Goal: Task Accomplishment & Management: Manage account settings

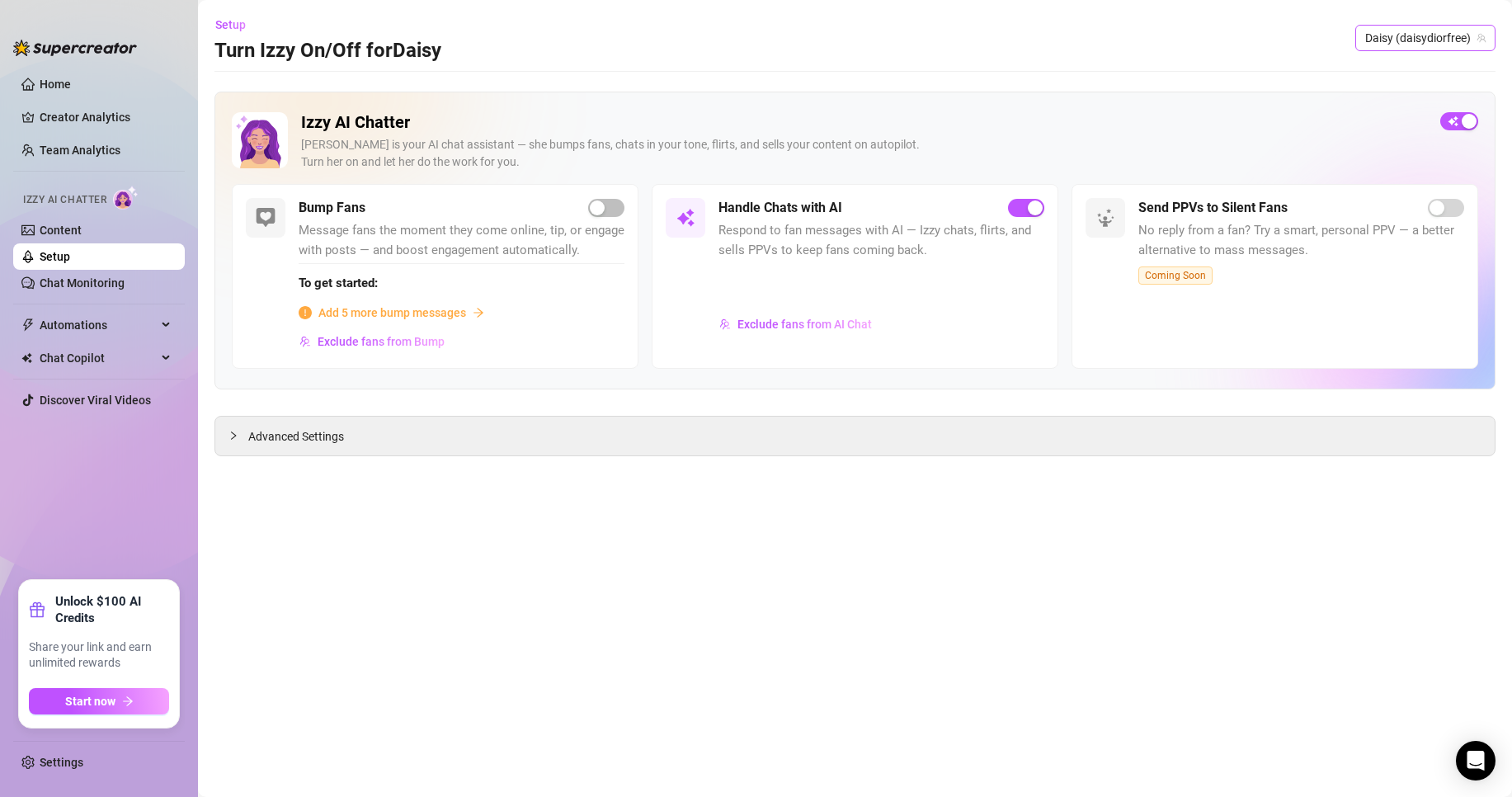
click at [1422, 49] on span "Daisy (daisydiorfree)" at bounding box center [1425, 37] width 121 height 25
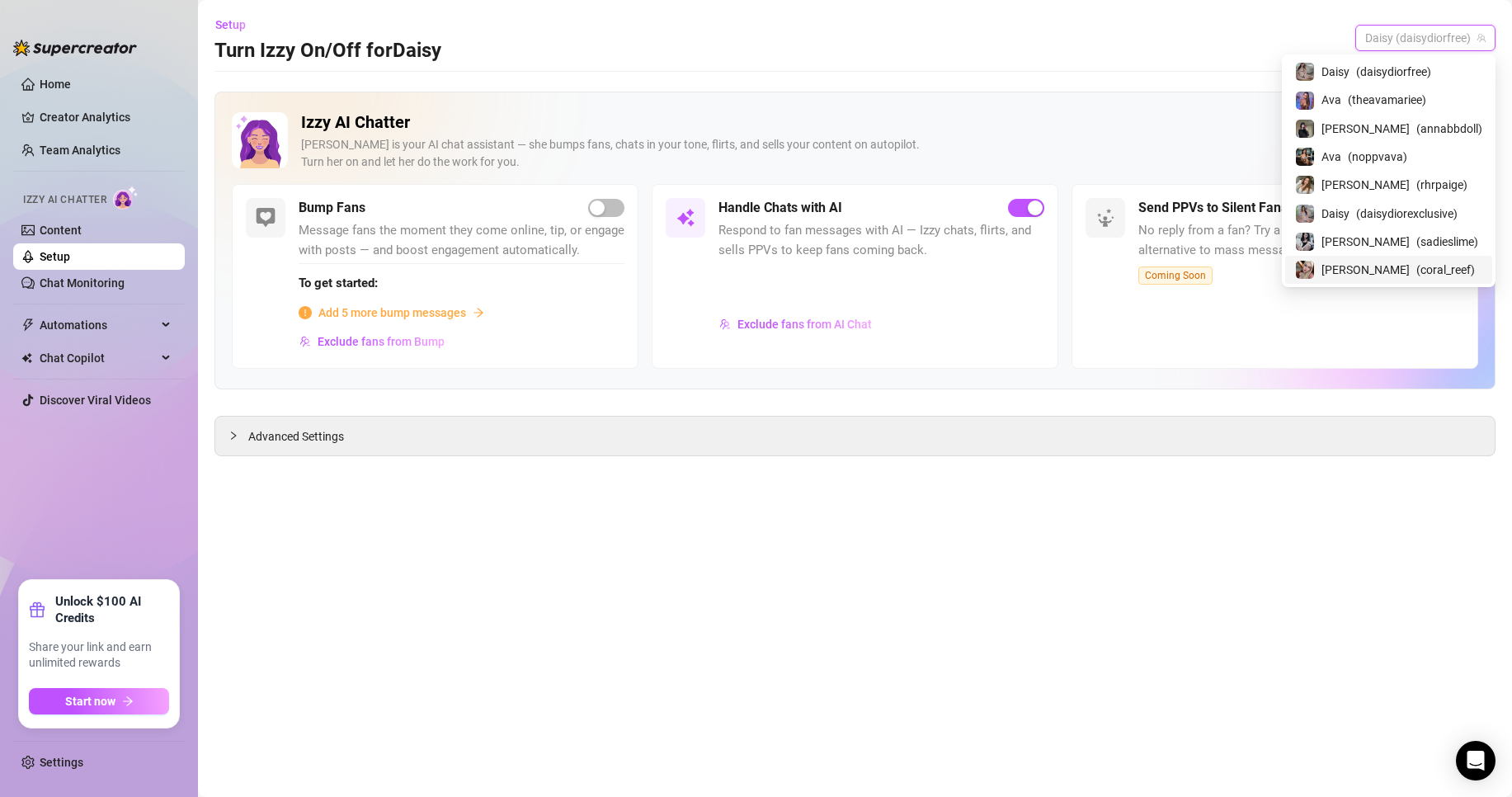
click at [1435, 268] on span "( coral_reef )" at bounding box center [1445, 270] width 58 height 18
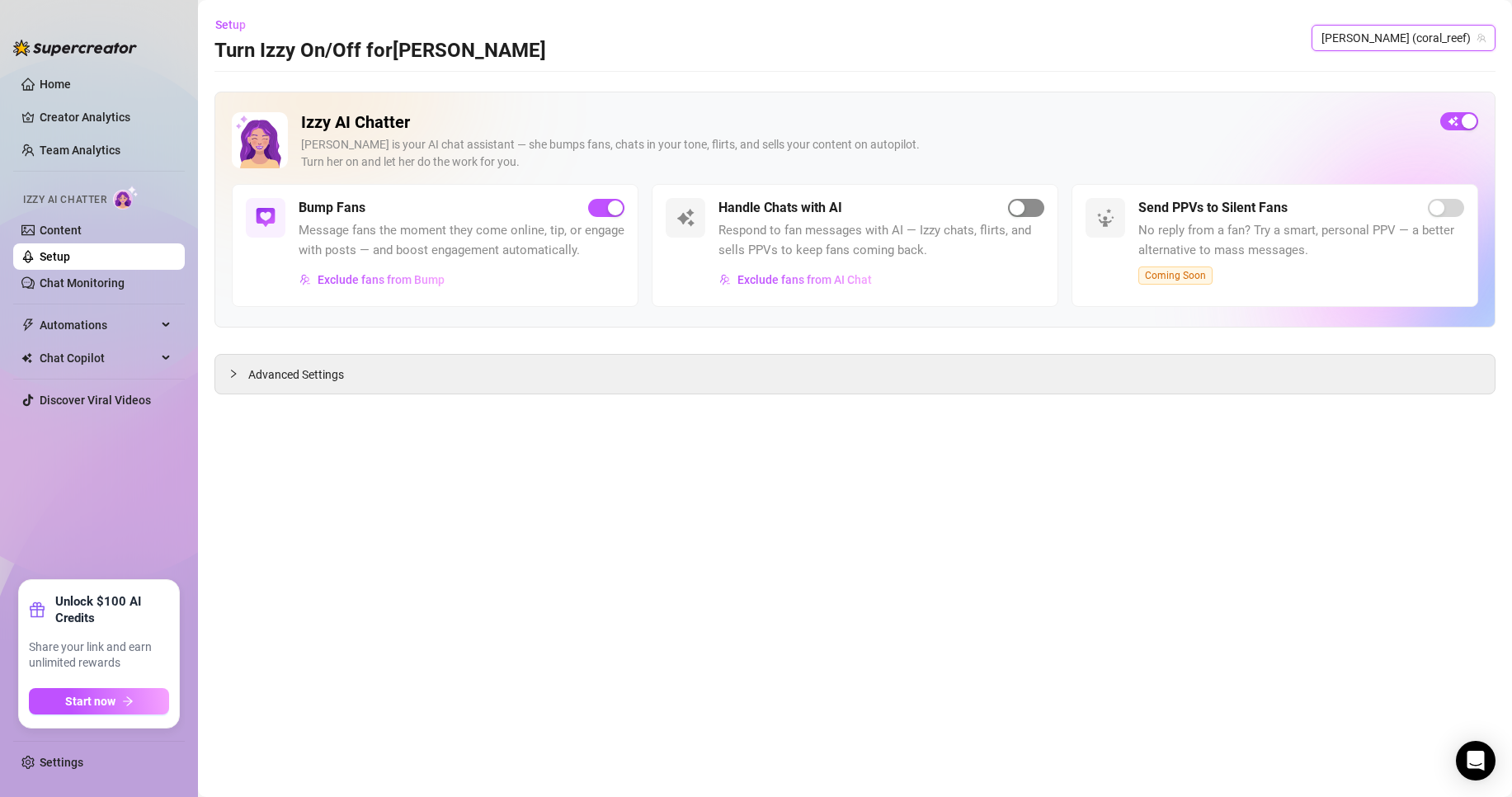
click at [1032, 206] on span "button" at bounding box center [1026, 208] width 36 height 18
click at [84, 769] on link "Settings" at bounding box center [62, 762] width 44 height 14
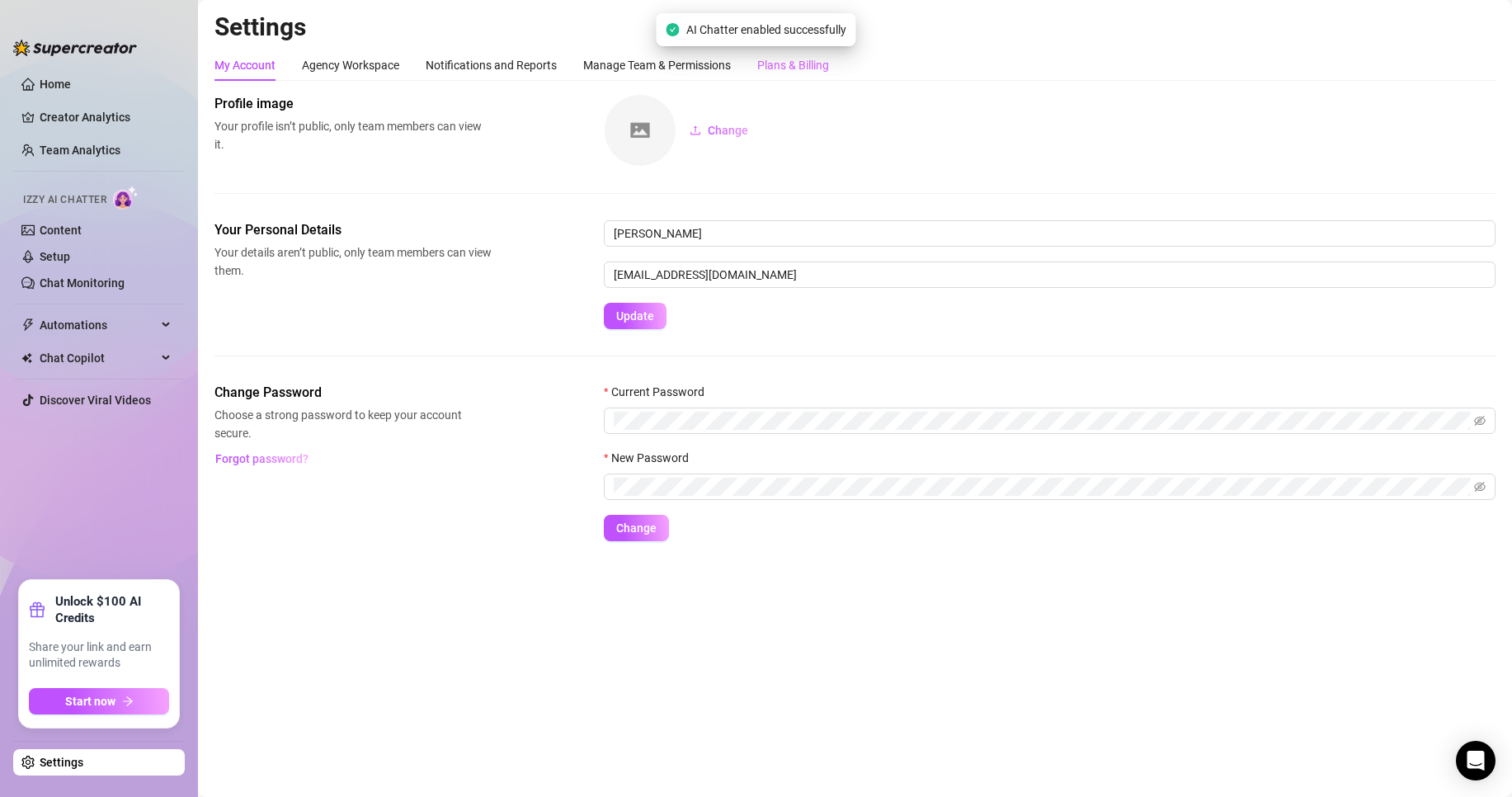
click at [802, 52] on div "Plans & Billing" at bounding box center [792, 65] width 72 height 31
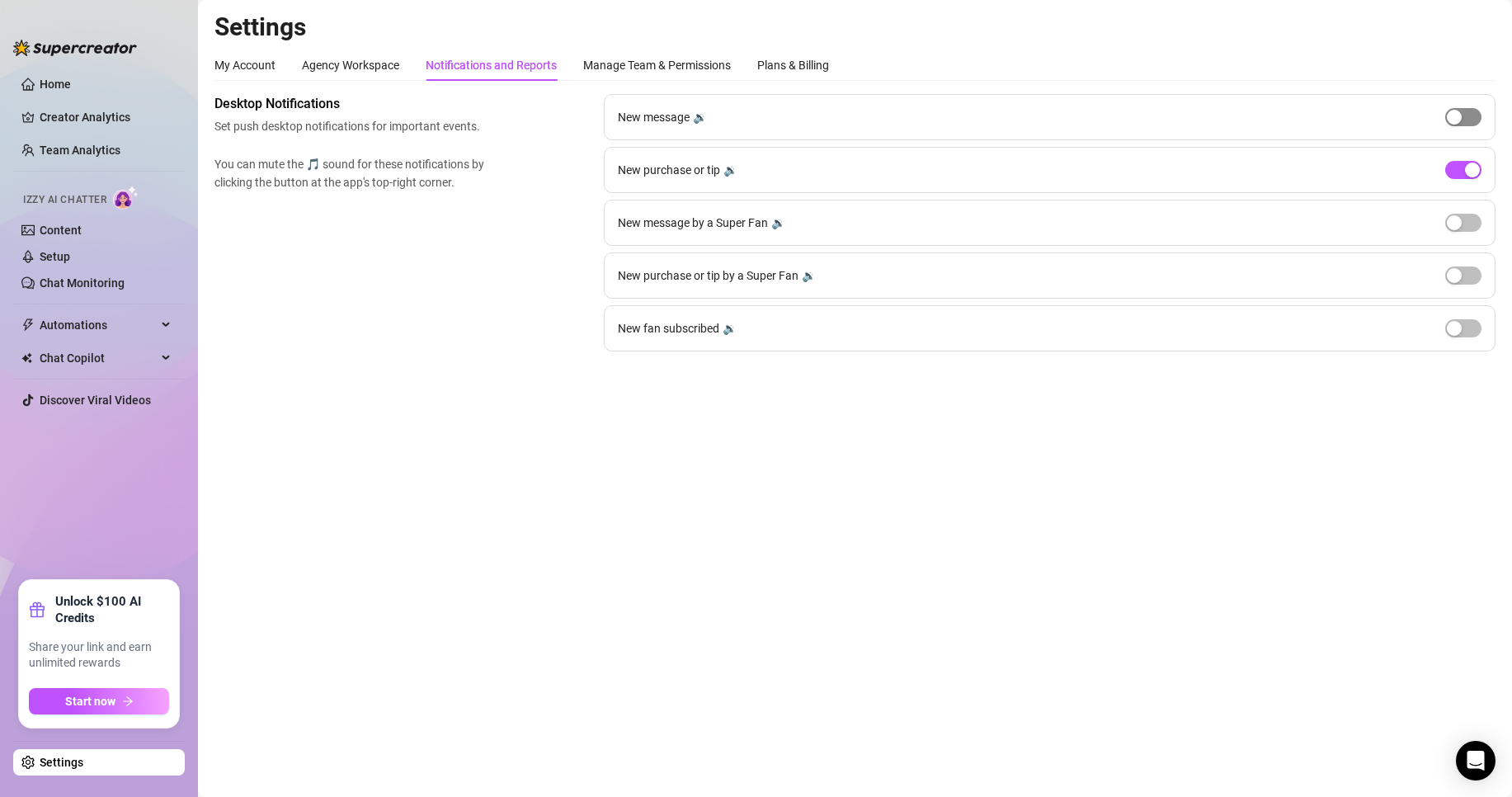
click at [1456, 118] on div "button" at bounding box center [1454, 117] width 15 height 15
click at [1456, 118] on span "button" at bounding box center [1463, 117] width 36 height 18
click at [1456, 165] on span "button" at bounding box center [1463, 170] width 36 height 18
click at [1465, 174] on span "button" at bounding box center [1463, 170] width 36 height 18
